Goal: Obtain resource: Obtain resource

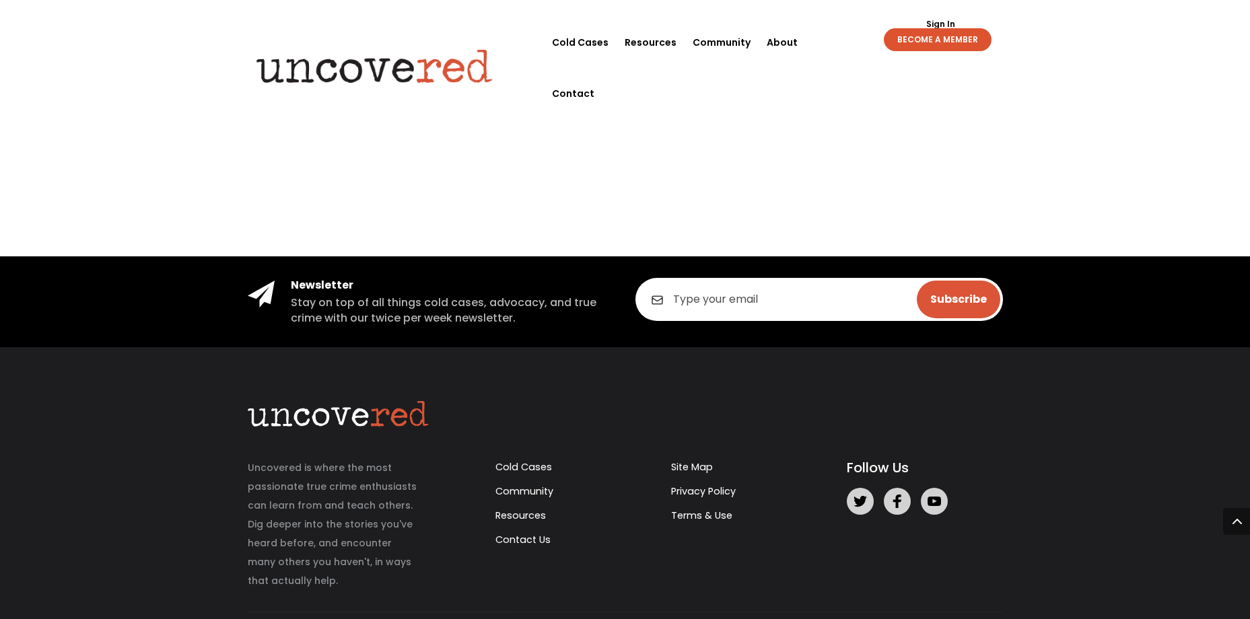
scroll to position [2552, 0]
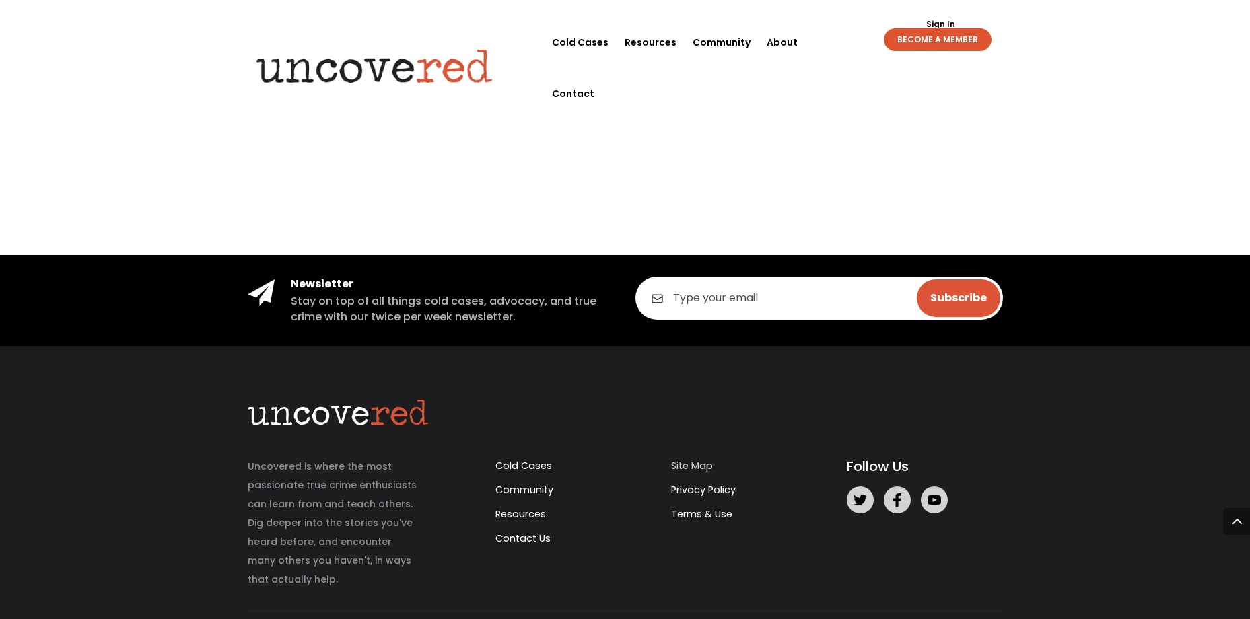
click at [672, 459] on link "Site Map" at bounding box center [692, 465] width 42 height 13
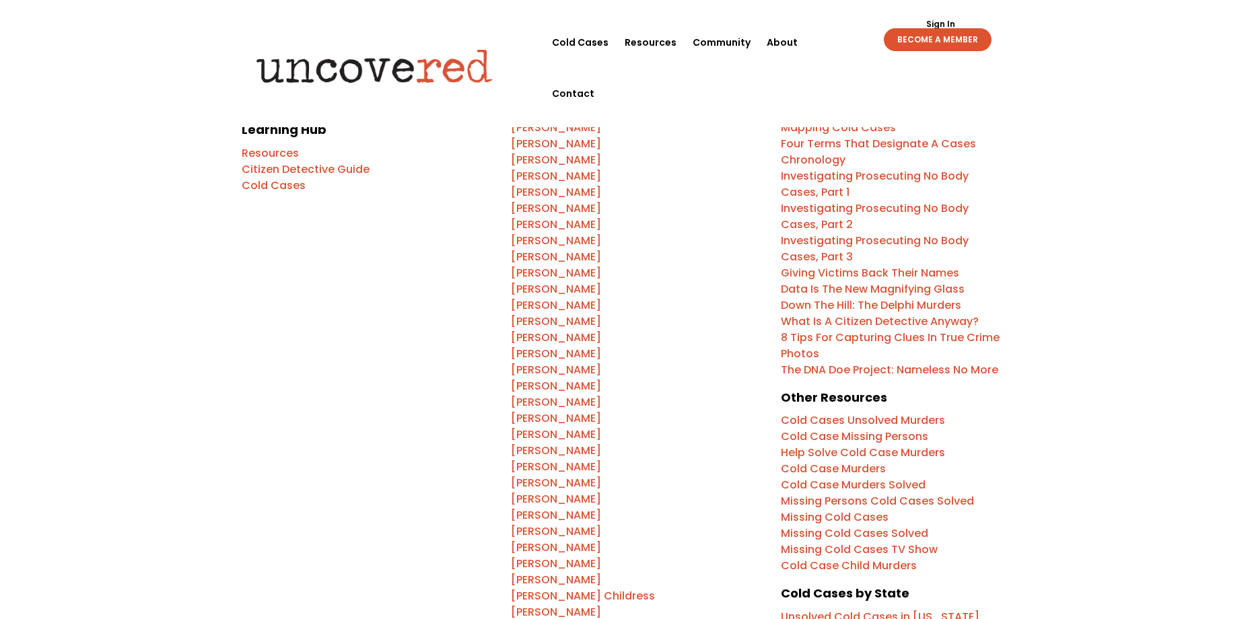
scroll to position [135, 0]
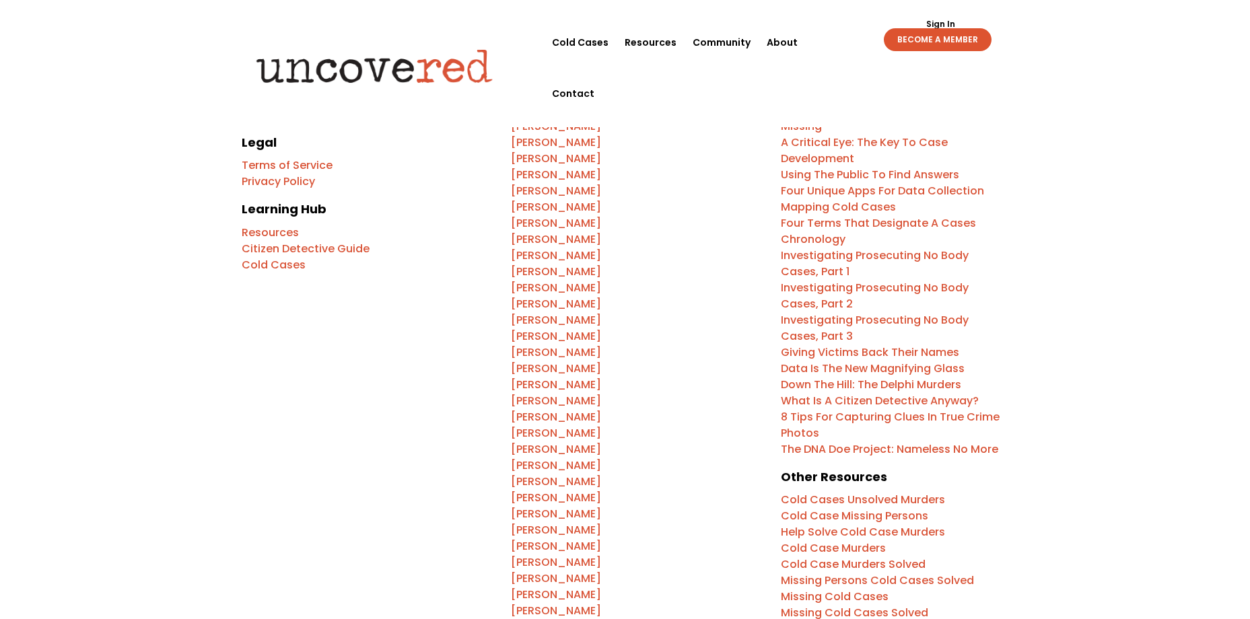
click at [312, 246] on link "Citizen Detective Guide" at bounding box center [306, 248] width 128 height 15
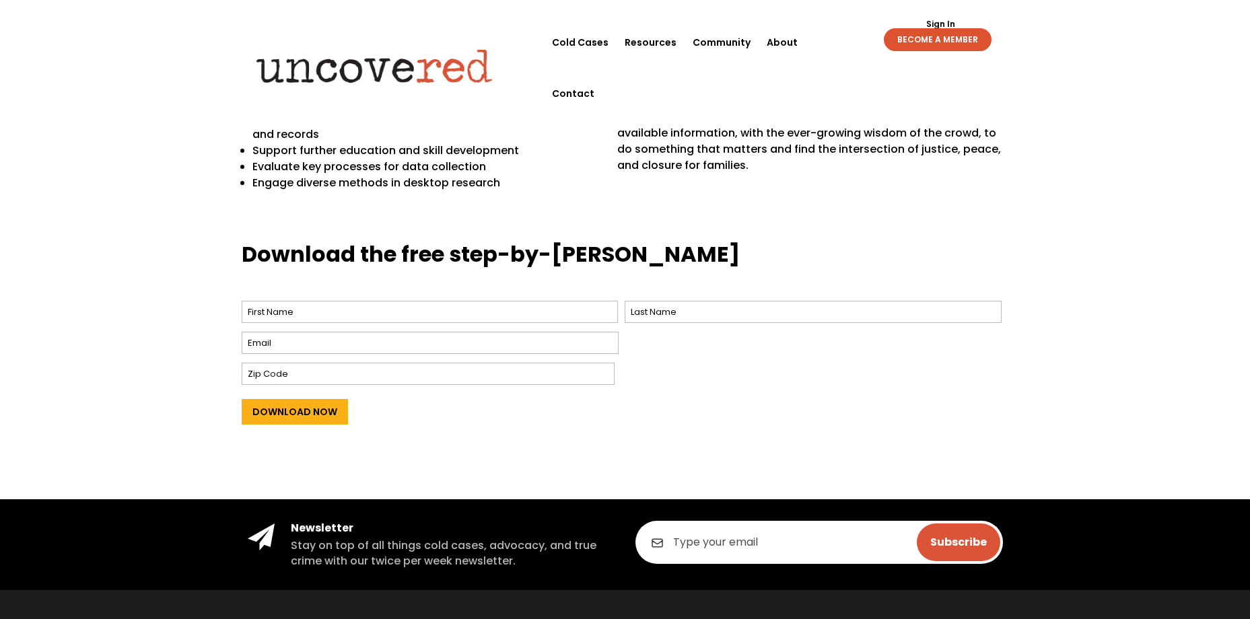
scroll to position [449, 0]
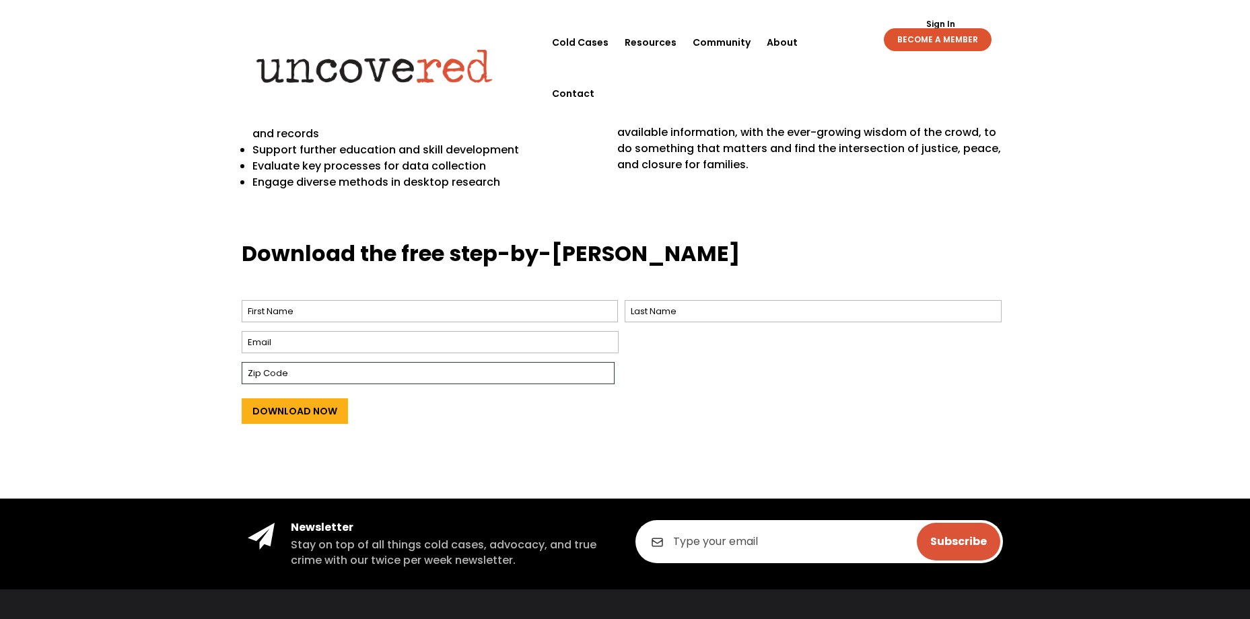
click at [400, 376] on input "Zip Code" at bounding box center [428, 373] width 373 height 22
type input "K0A2P0"
type input "Lynn"
type input "McIntosh"
type input "lynnbergeron.1@live.ca"
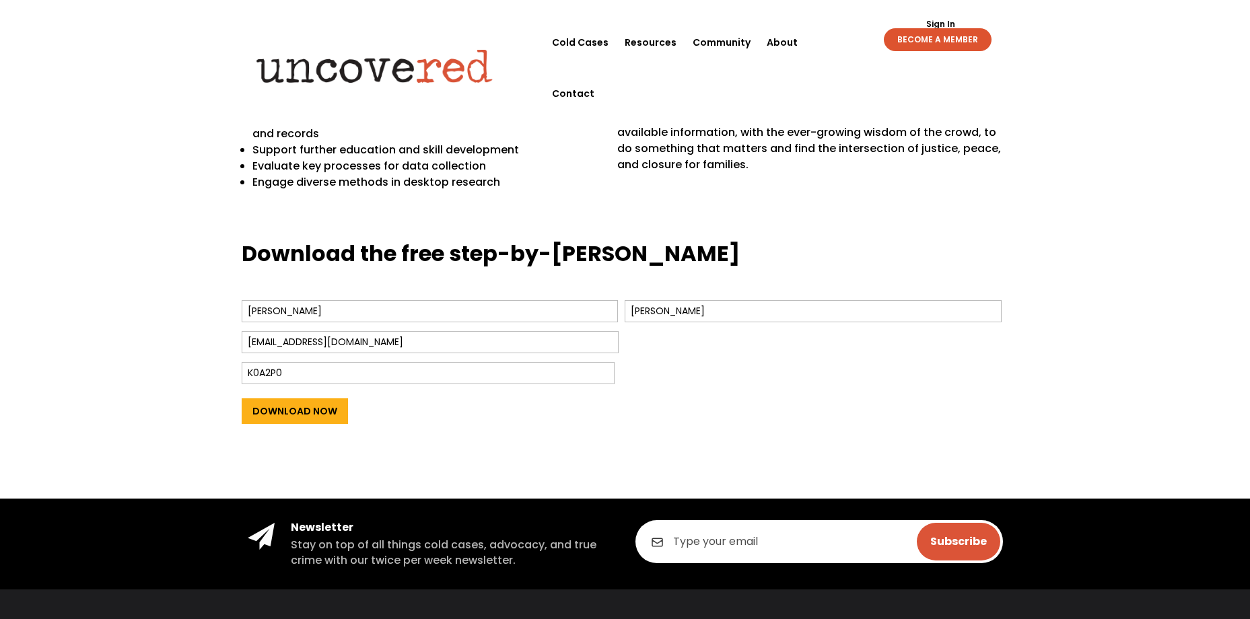
click at [845, 370] on div "K0A2P0" at bounding box center [620, 373] width 757 height 29
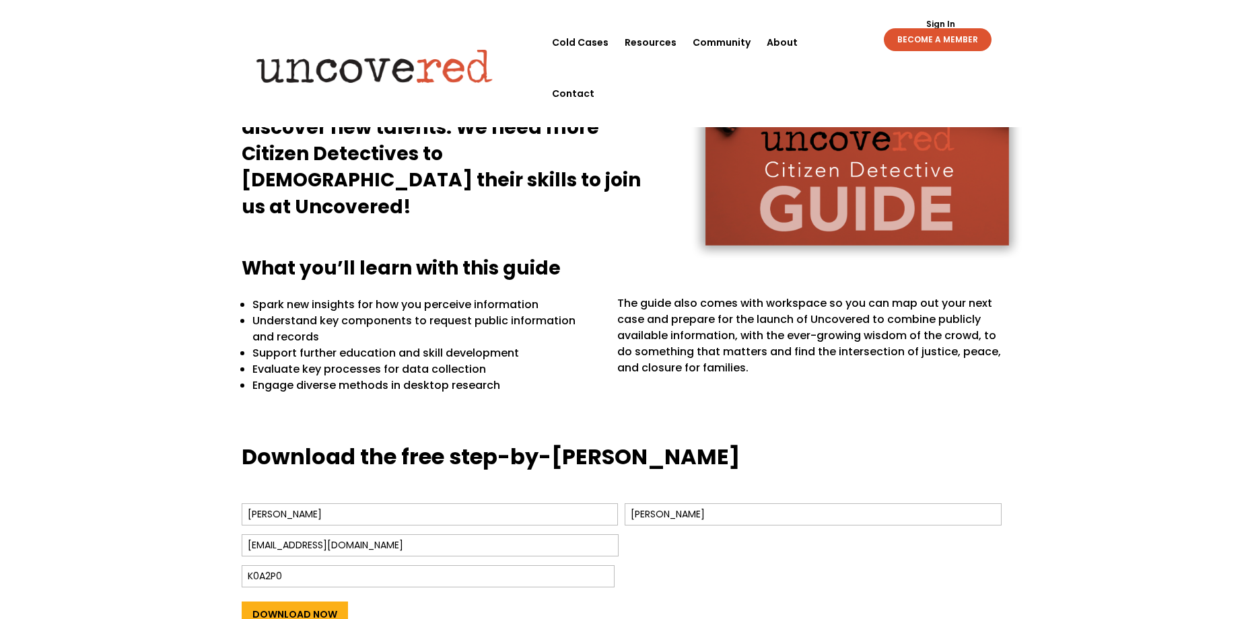
scroll to position [90, 0]
